Goal: Information Seeking & Learning: Understand process/instructions

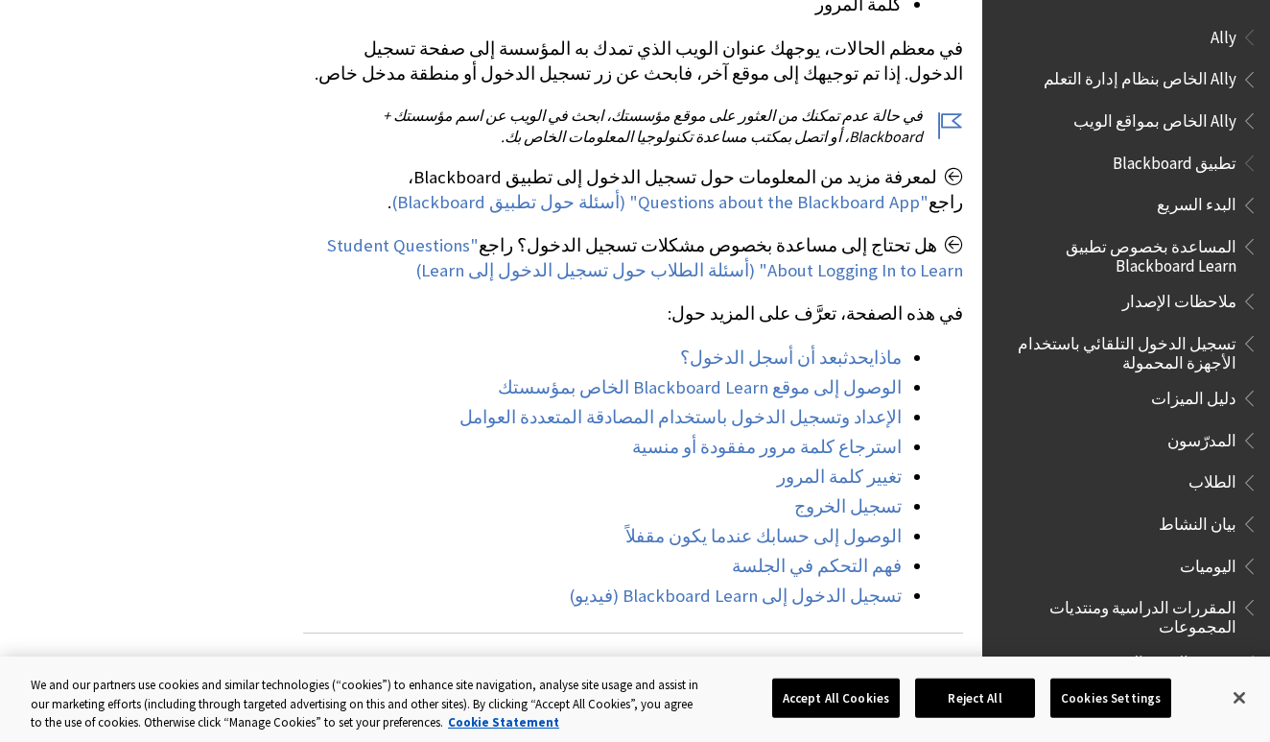
scroll to position [1517, 0]
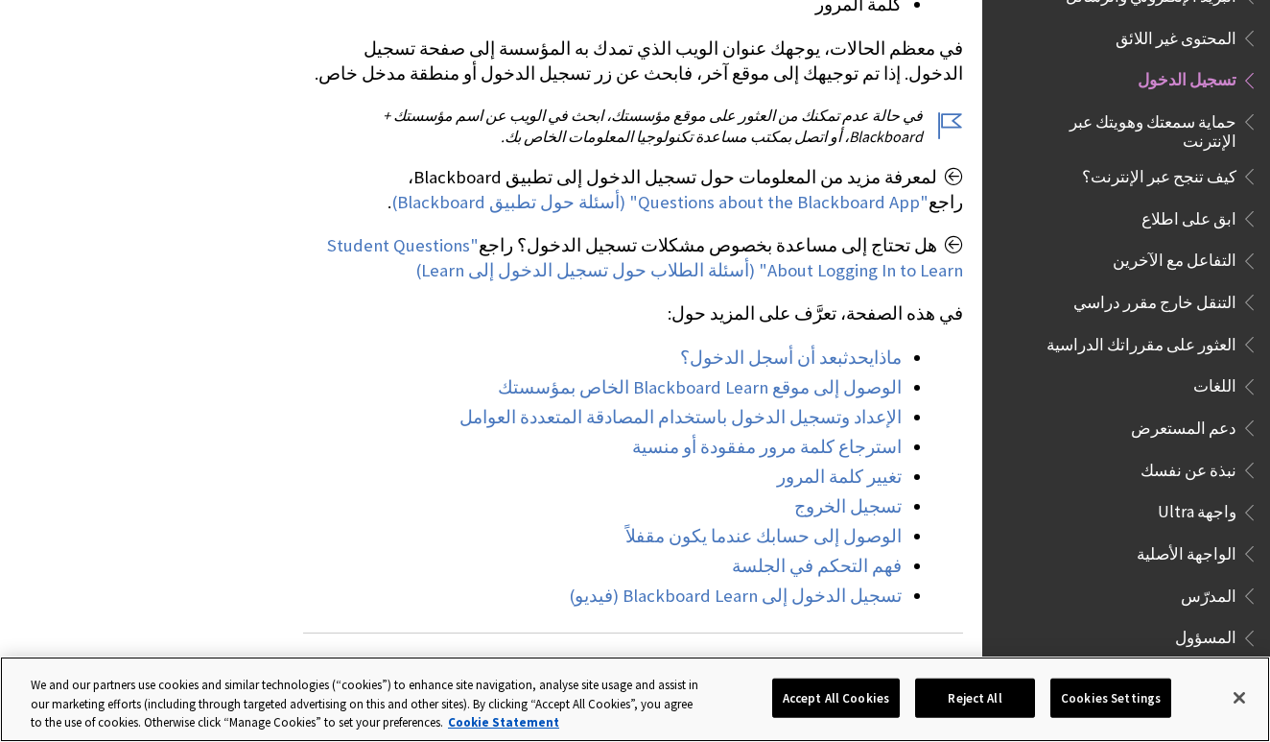
click at [868, 699] on button "Accept All Cookies" at bounding box center [836, 697] width 128 height 40
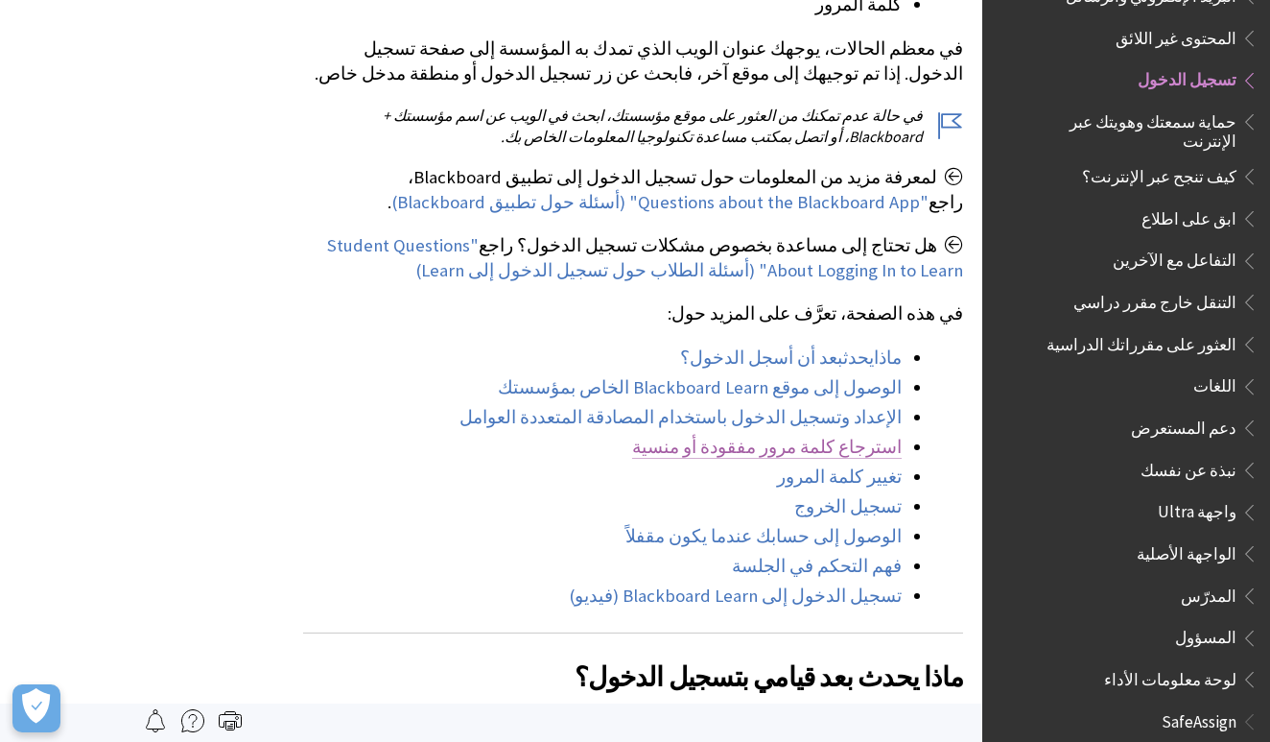
click at [795, 436] on link "استرجاع كلمة مرور مفقودة أو منسية" at bounding box center [767, 447] width 270 height 23
click at [781, 436] on link "استرجاع كلمة مرور مفقودة أو منسية" at bounding box center [767, 447] width 270 height 23
click at [806, 436] on link "استرجاع كلمة مرور مفقودة أو منسية" at bounding box center [767, 447] width 270 height 23
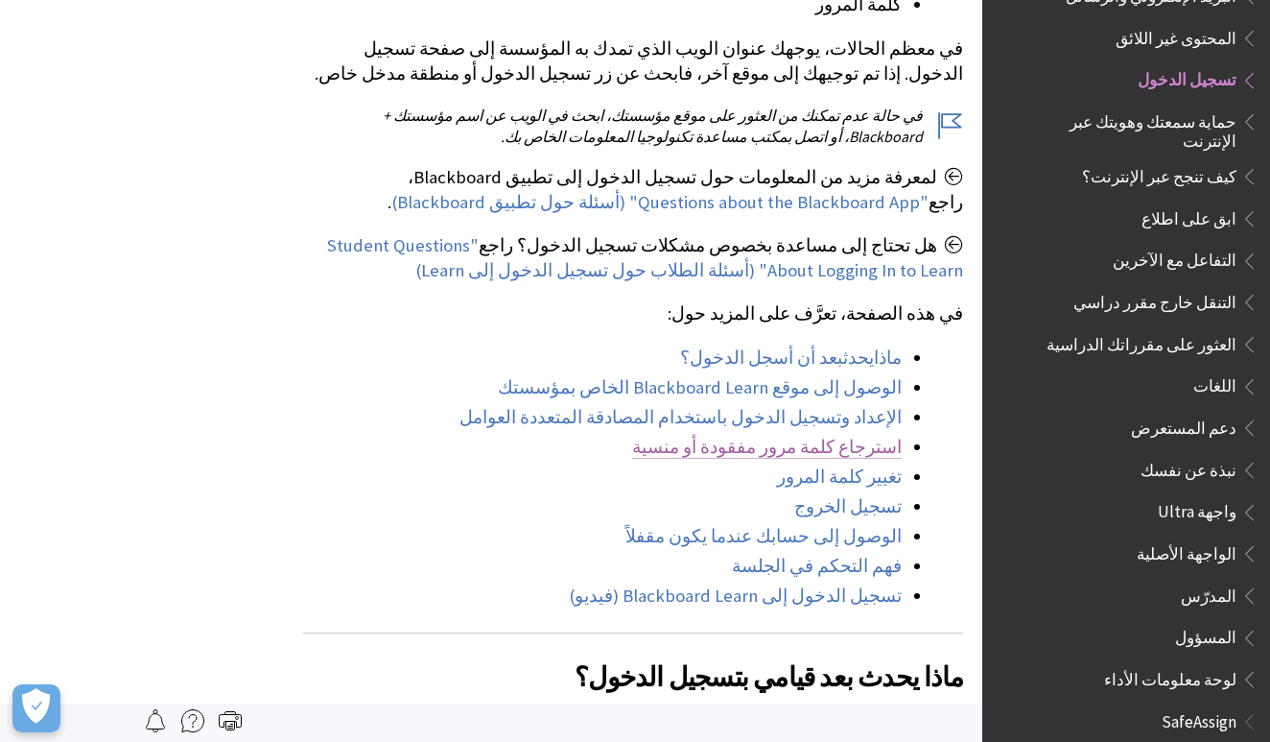
click at [806, 436] on link "استرجاع كلمة مرور مفقودة أو منسية" at bounding box center [767, 447] width 270 height 23
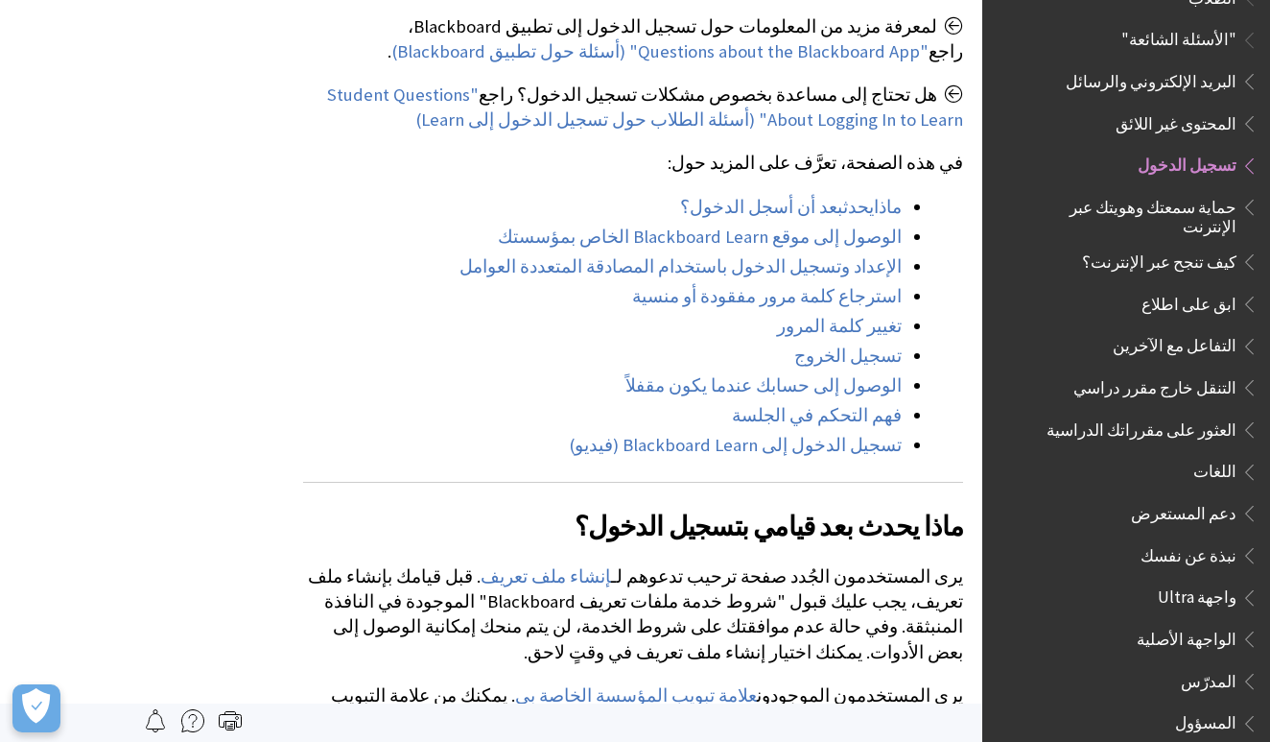
scroll to position [1429, 0]
click at [1249, 153] on span "Book outline for Blackboard Learn Help" at bounding box center [1247, 165] width 20 height 24
click at [1190, 153] on span "تسجيل الدخول" at bounding box center [1141, 169] width 236 height 33
click at [1189, 153] on span "تسجيل الدخول" at bounding box center [1187, 166] width 99 height 26
click at [858, 315] on link "تغيير كلمة المرور" at bounding box center [839, 326] width 125 height 23
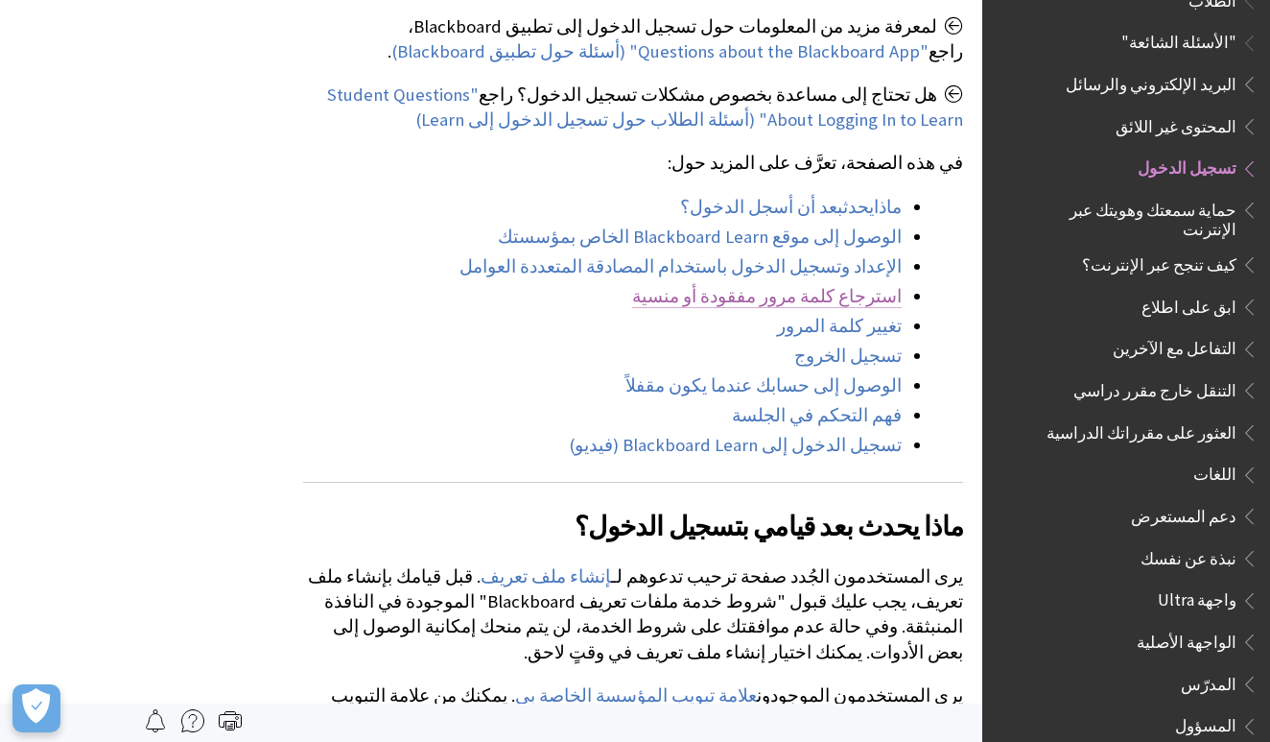
click at [836, 285] on link "استرجاع كلمة مرور مفقودة أو منسية" at bounding box center [767, 296] width 270 height 23
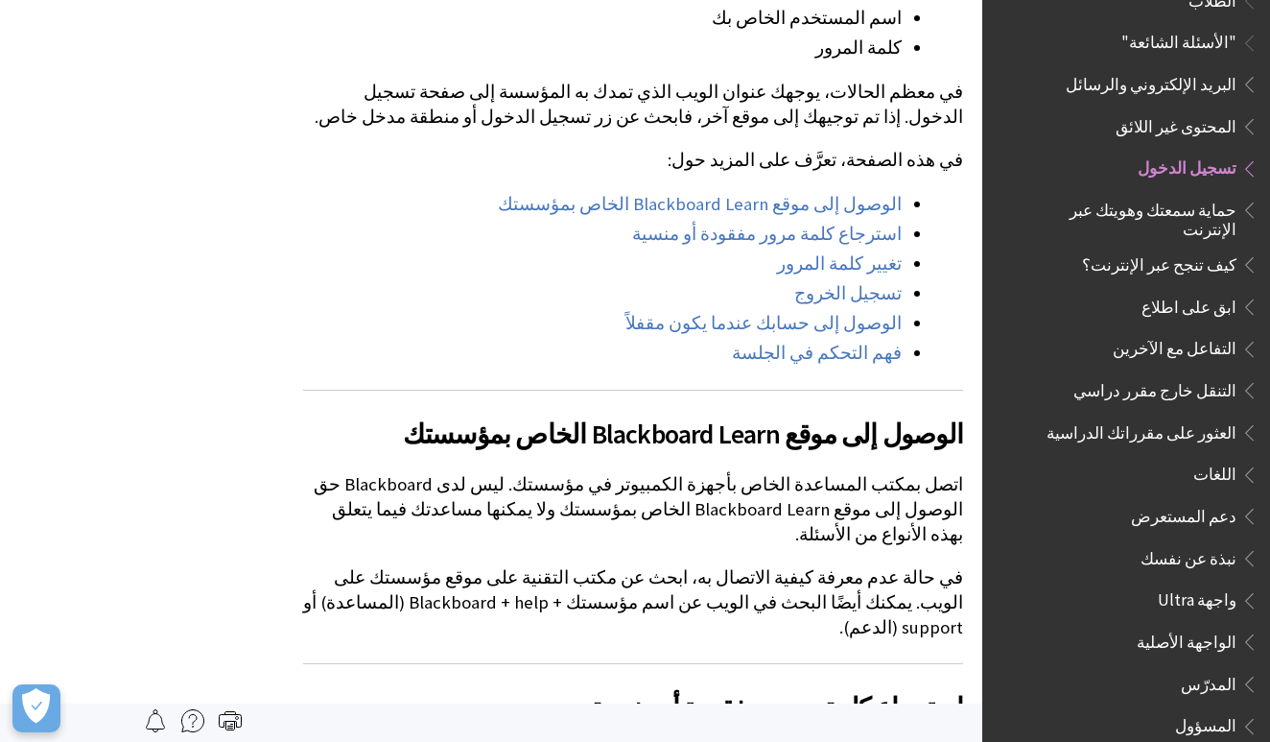
scroll to position [4454, 0]
click at [686, 481] on div "تتحكم المؤسسات إلى حدٍ ما فيما تراه أنت في صفحة تسجيل الدخول. ومع ذلك، يحتاج ال…" at bounding box center [633, 717] width 660 height 1622
